Goal: Navigation & Orientation: Find specific page/section

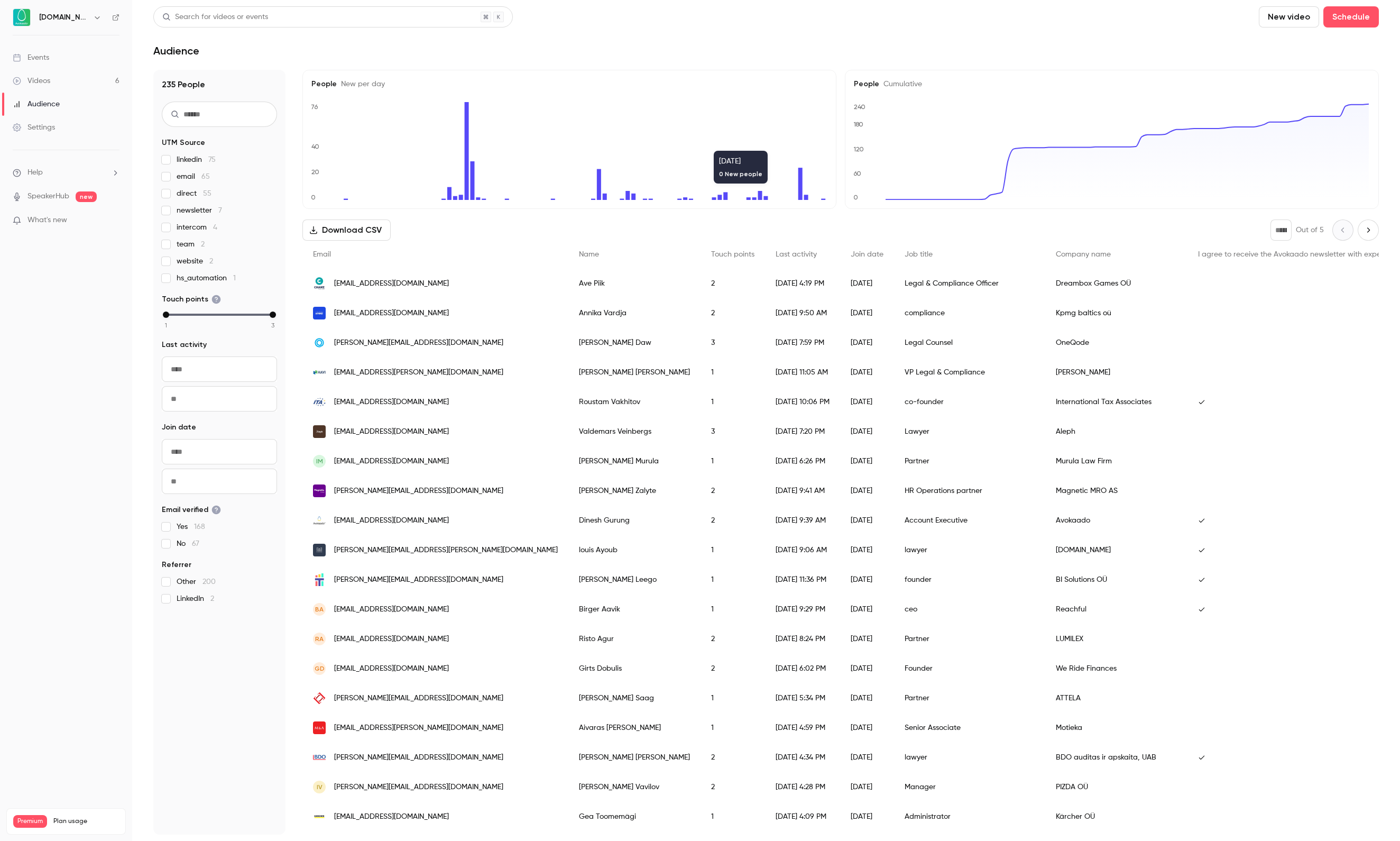
click at [71, 74] on link "Videos 6" at bounding box center [66, 81] width 132 height 23
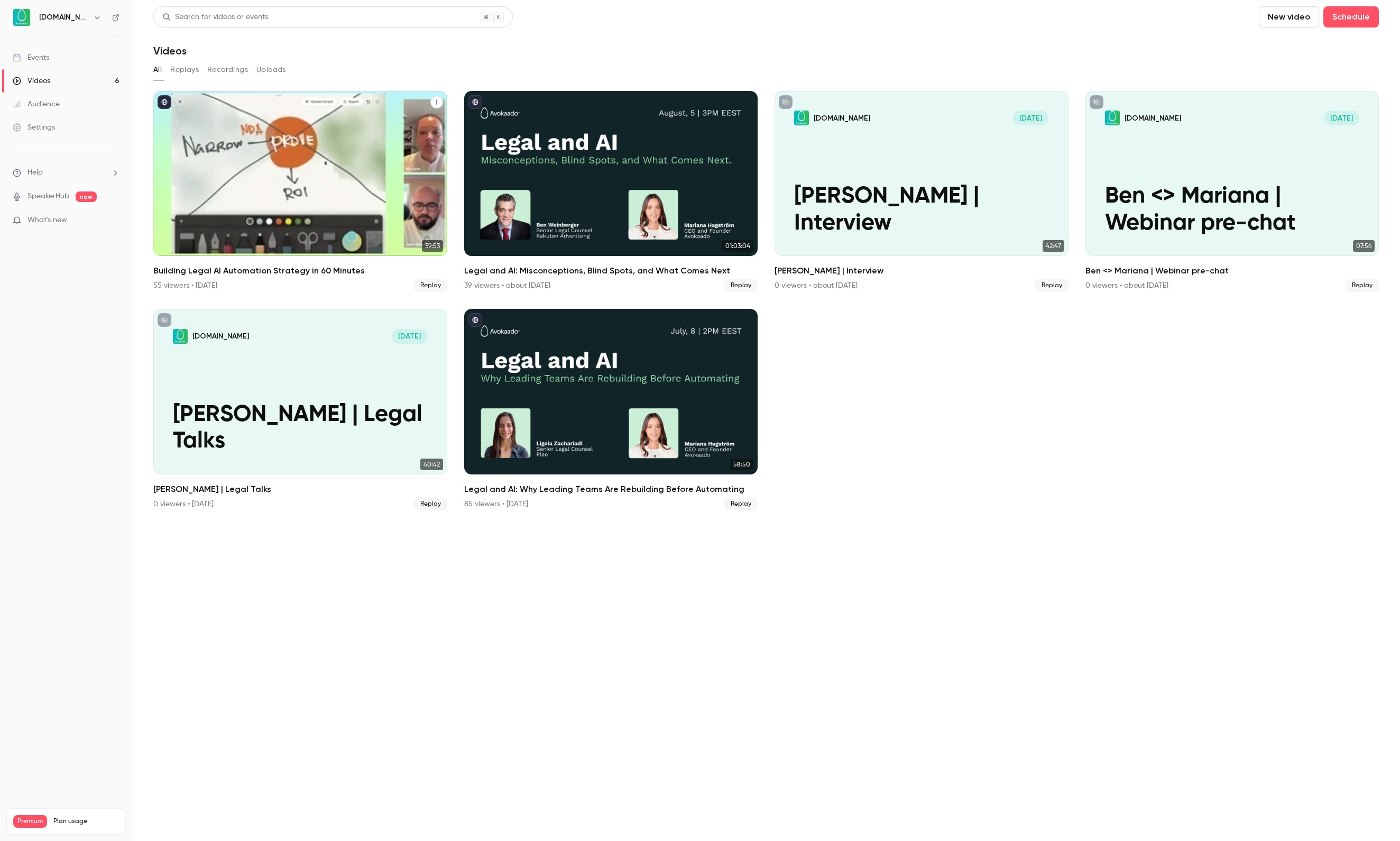
click at [325, 205] on div "Building Legal AI Automation Strategy in 60 Minutes" at bounding box center [300, 173] width 294 height 165
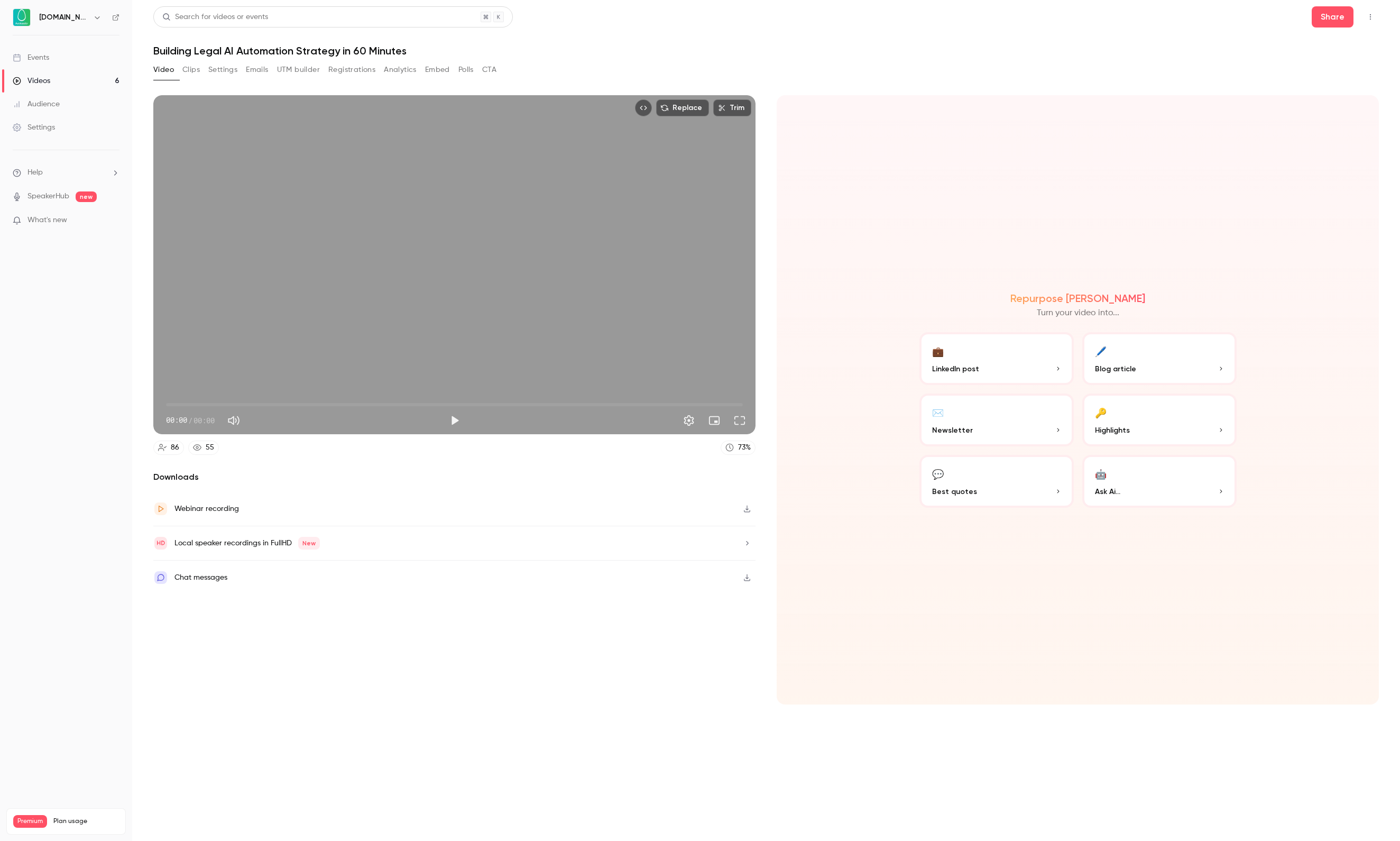
click at [376, 70] on button "Registrations" at bounding box center [351, 70] width 47 height 17
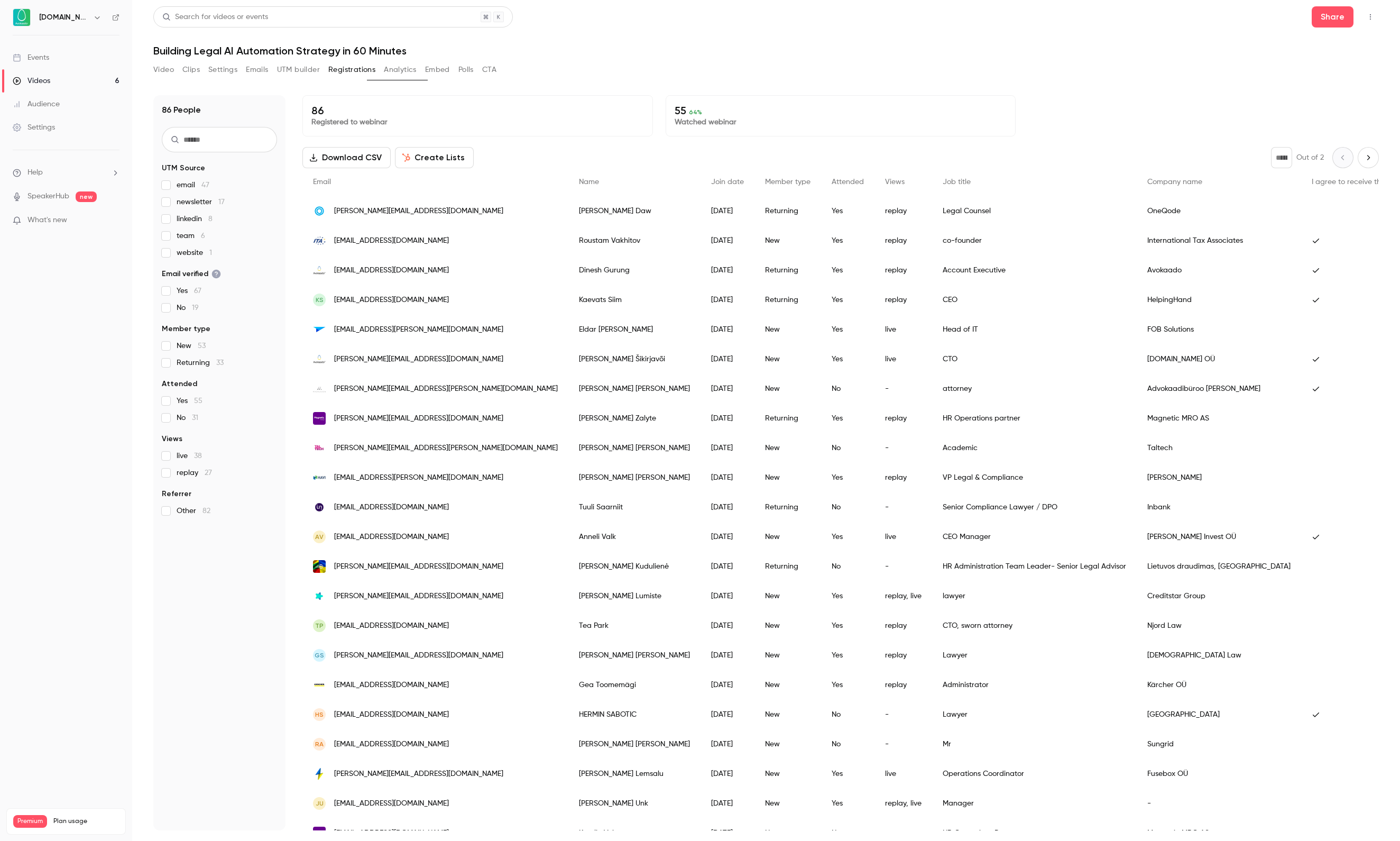
click at [49, 57] on div "Events" at bounding box center [31, 57] width 37 height 10
